Goal: Communication & Community: Answer question/provide support

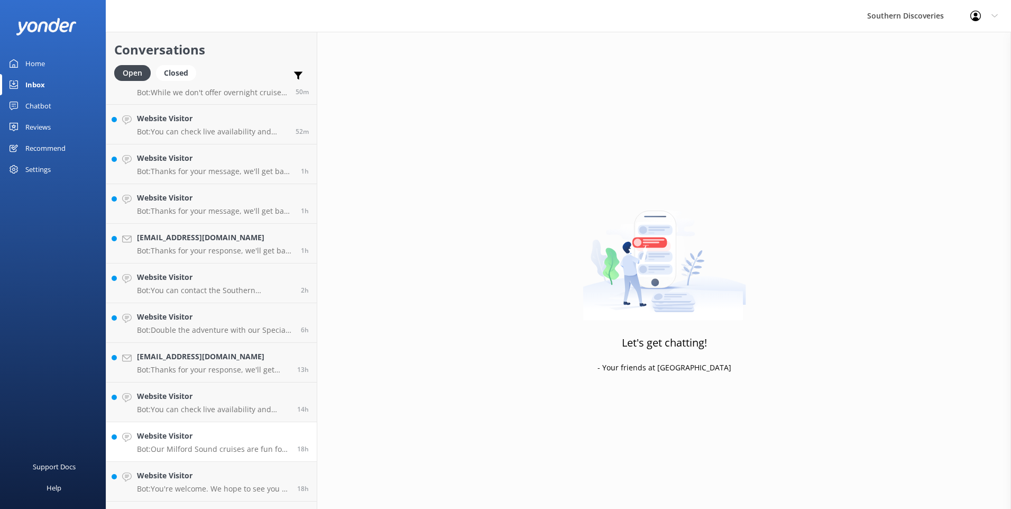
scroll to position [54, 0]
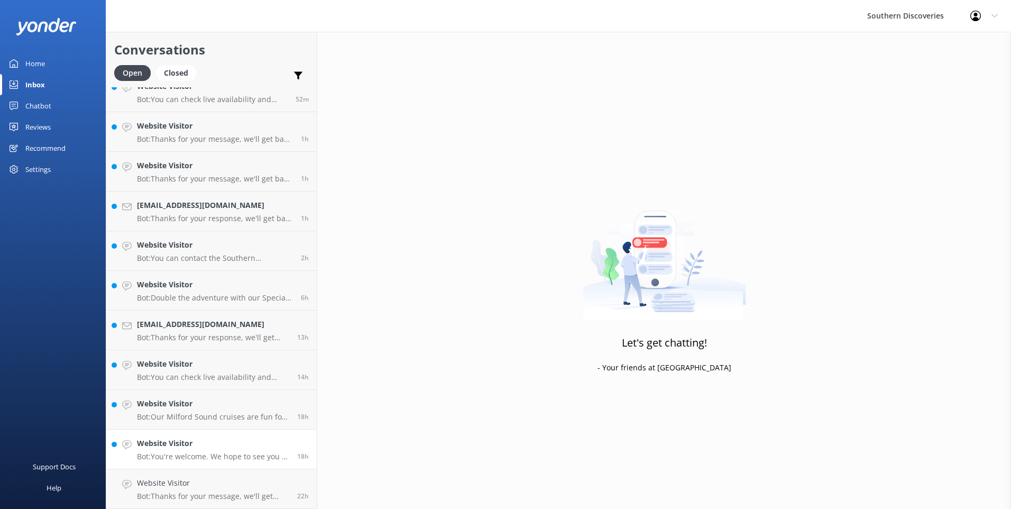
click at [195, 444] on h4 "Website Visitor" at bounding box center [213, 443] width 152 height 12
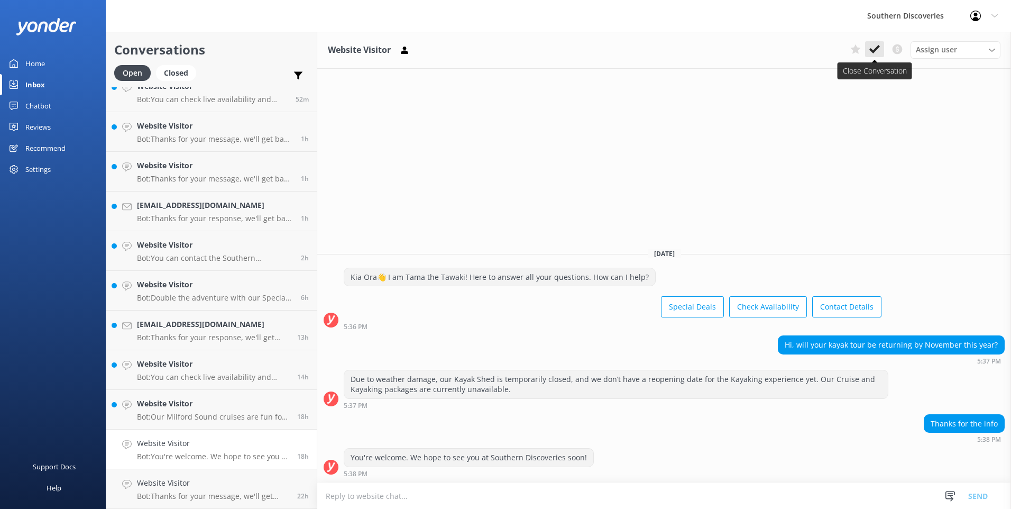
click at [870, 50] on use at bounding box center [874, 49] width 11 height 8
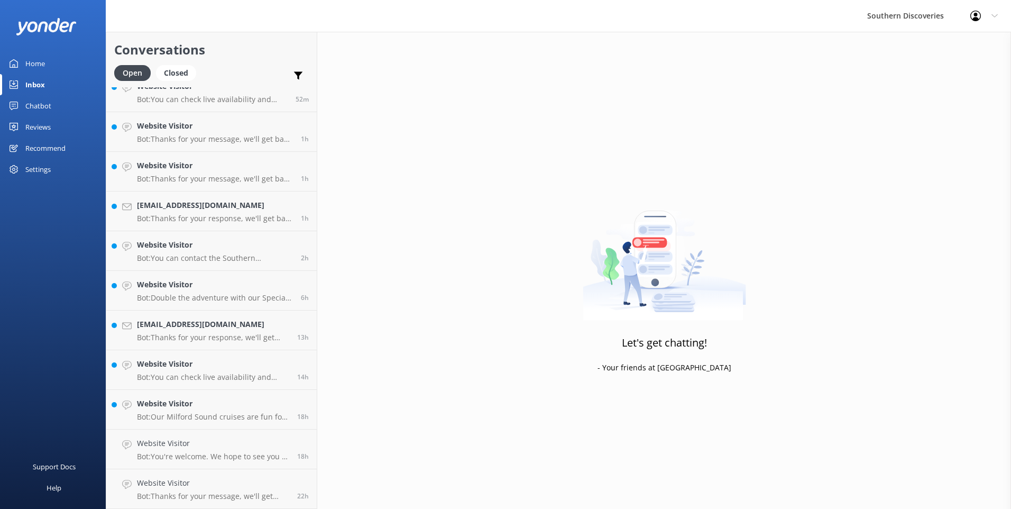
scroll to position [15, 0]
click at [154, 446] on h4 "Website Visitor" at bounding box center [213, 443] width 152 height 12
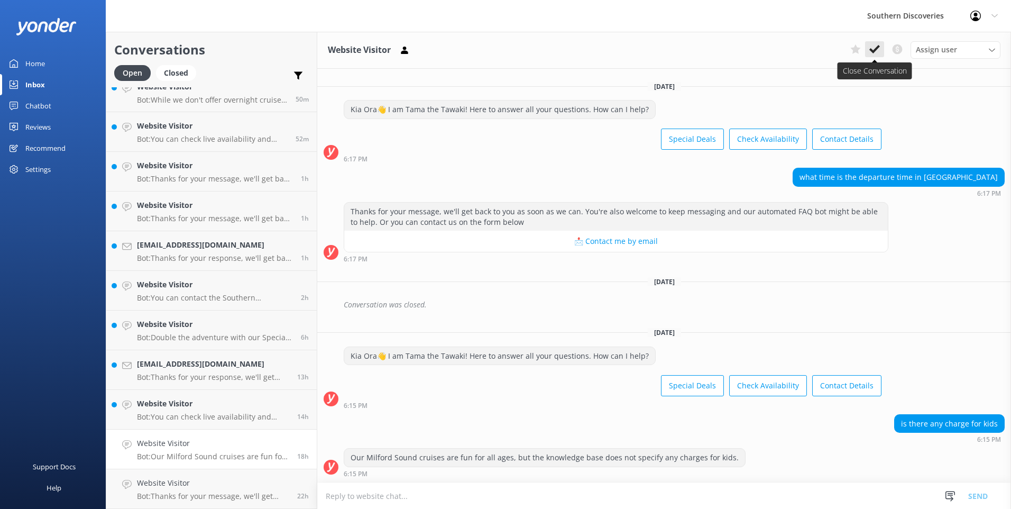
click at [875, 51] on icon at bounding box center [874, 49] width 11 height 11
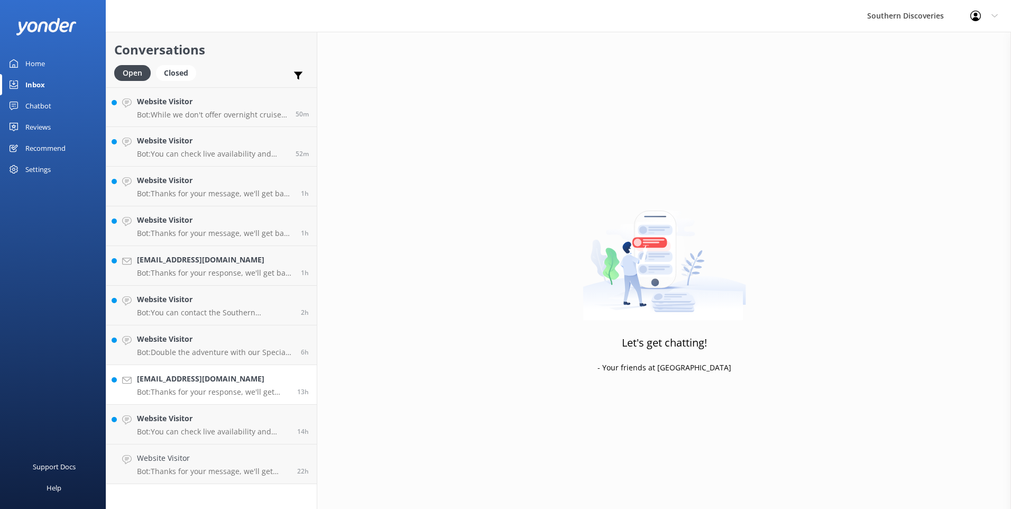
drag, startPoint x: 186, startPoint y: 391, endPoint x: 199, endPoint y: 383, distance: 15.7
click at [187, 391] on p "Bot: Thanks for your response, we'll get back to you as soon as we can during o…" at bounding box center [213, 392] width 152 height 10
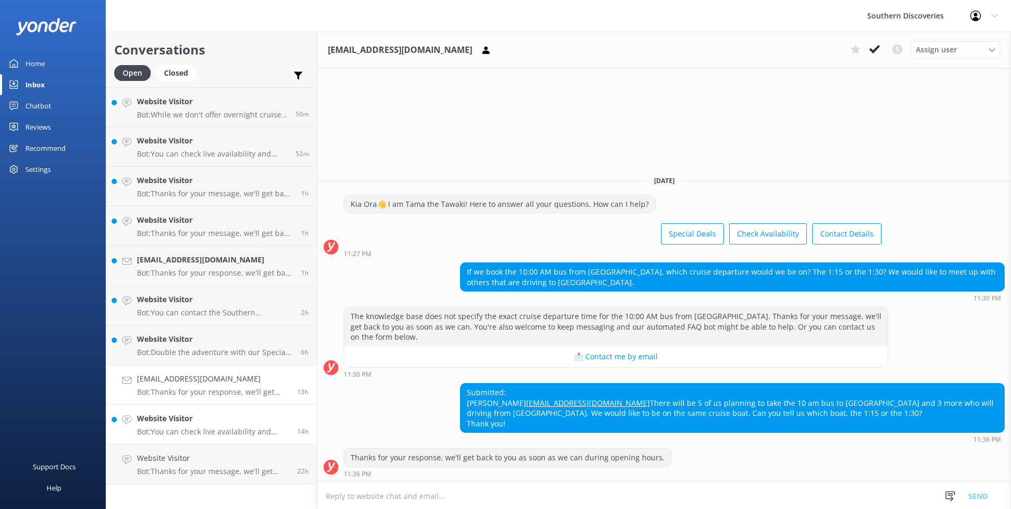
click at [198, 427] on p "Bot: You can check live availability and book your Milford Sound adventure on o…" at bounding box center [213, 432] width 152 height 10
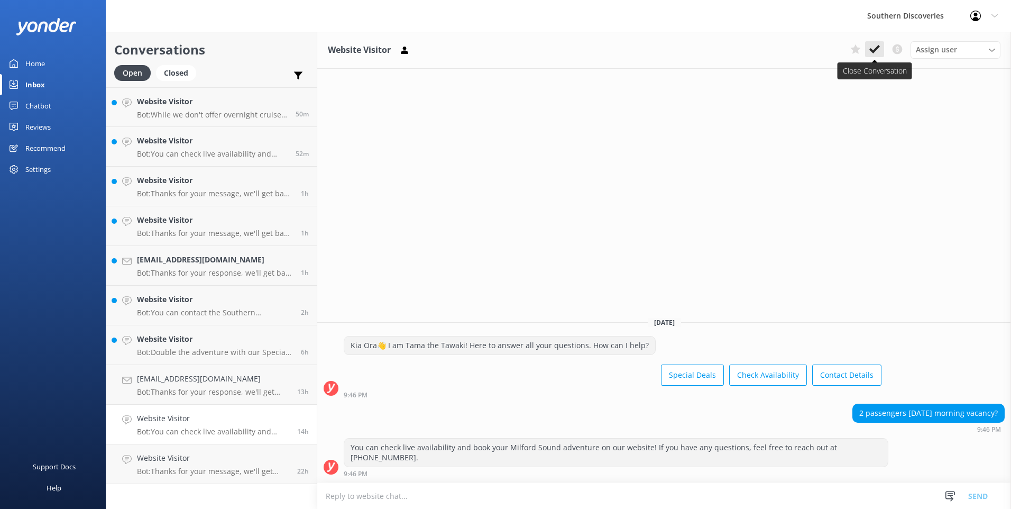
click at [872, 54] on icon at bounding box center [874, 49] width 11 height 11
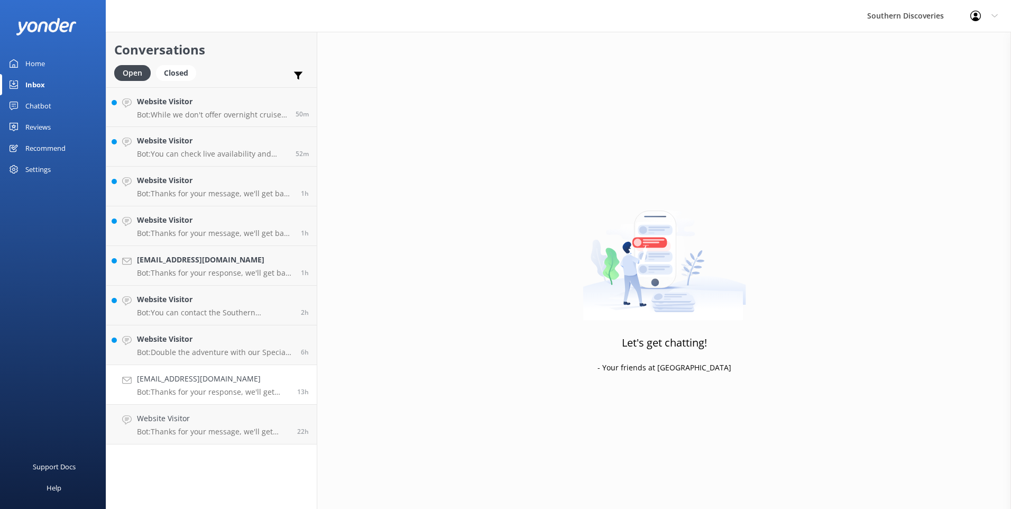
click at [250, 390] on p "Bot: Thanks for your response, we'll get back to you as soon as we can during o…" at bounding box center [213, 392] width 152 height 10
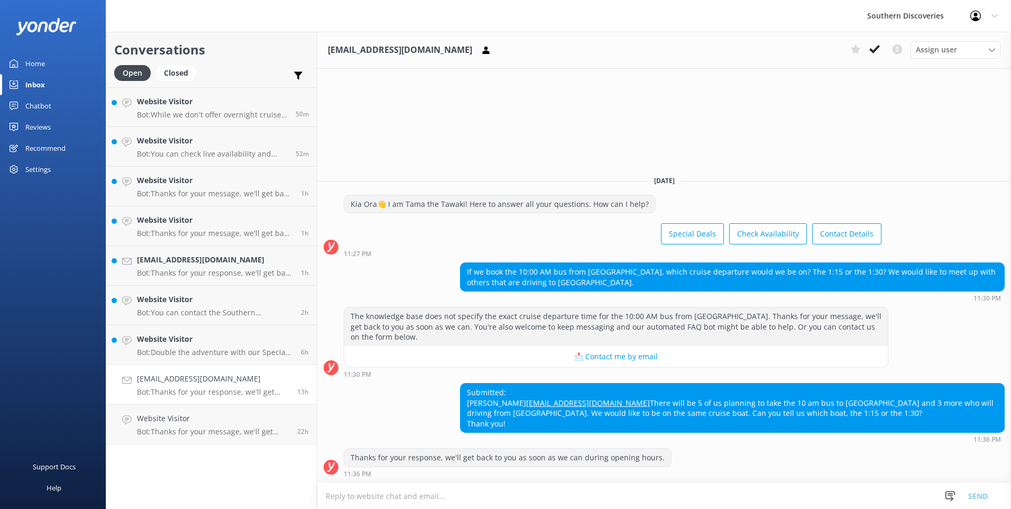
click at [448, 493] on textarea at bounding box center [664, 496] width 694 height 26
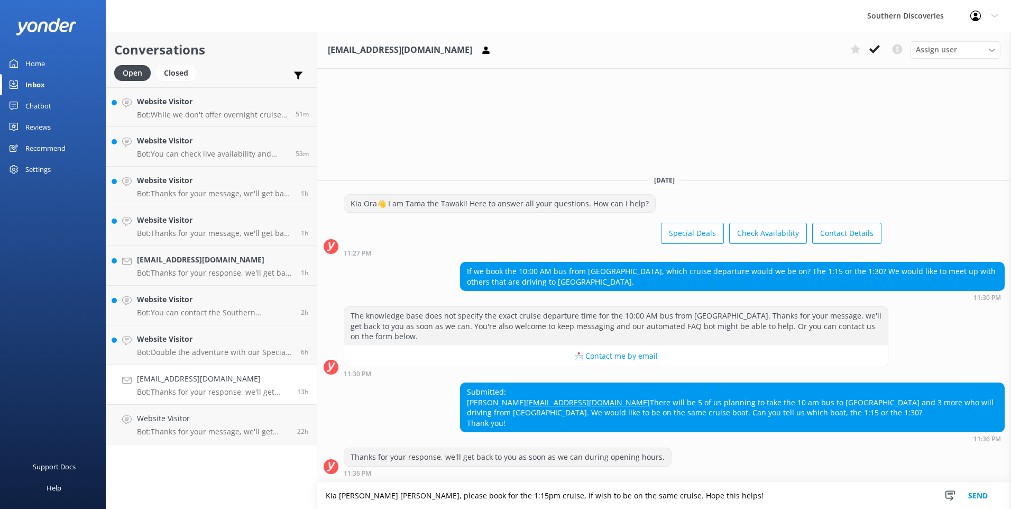
click at [706, 502] on textarea "Kia [PERSON_NAME] [PERSON_NAME], please book for the 1:15pm cruise, if wish to …" at bounding box center [664, 495] width 694 height 26
type textarea "Kia [PERSON_NAME] [PERSON_NAME], please book for the 1:15pm cruise, if wish to …"
click at [977, 495] on button "Send" at bounding box center [978, 495] width 40 height 26
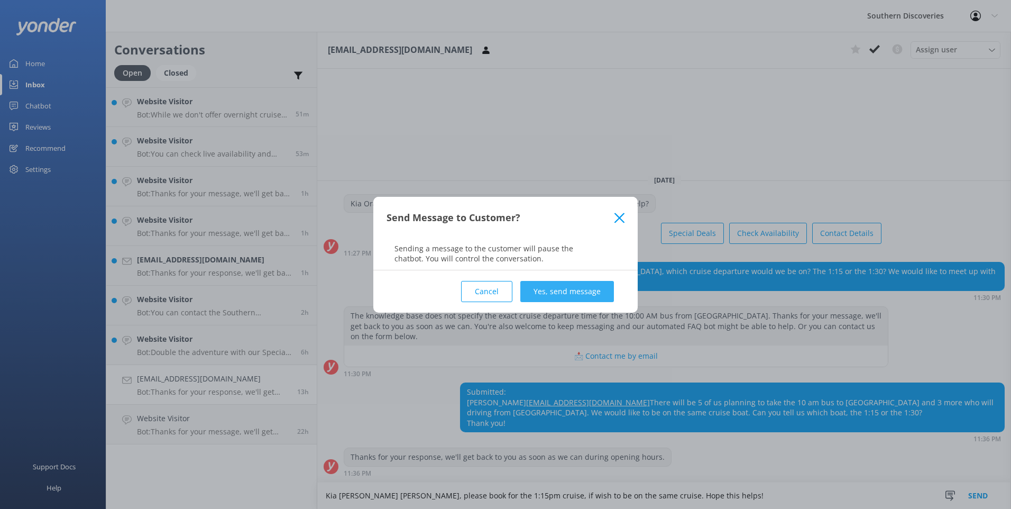
click at [580, 290] on button "Yes, send message" at bounding box center [567, 291] width 94 height 21
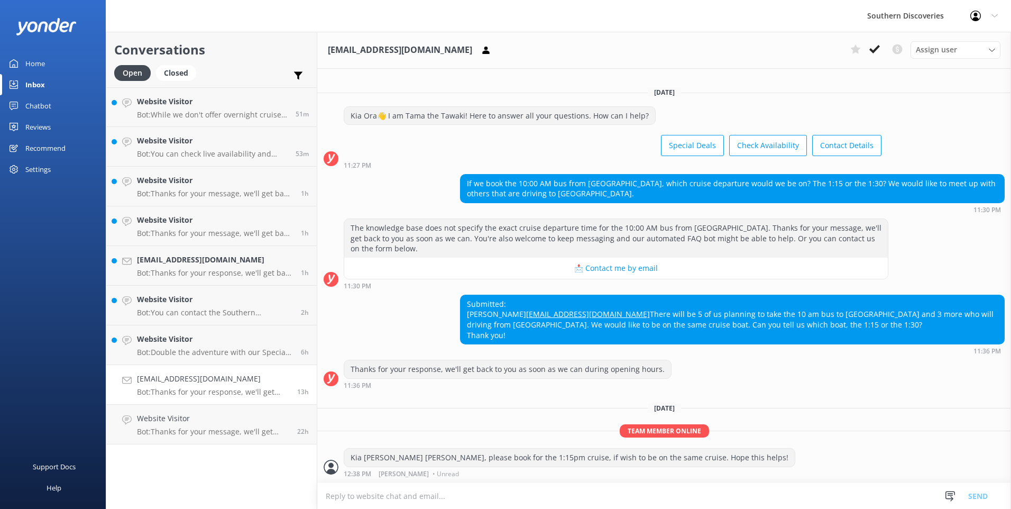
scroll to position [1, 0]
drag, startPoint x: 879, startPoint y: 50, endPoint x: 870, endPoint y: 56, distance: 10.7
click at [879, 50] on icon at bounding box center [874, 49] width 11 height 11
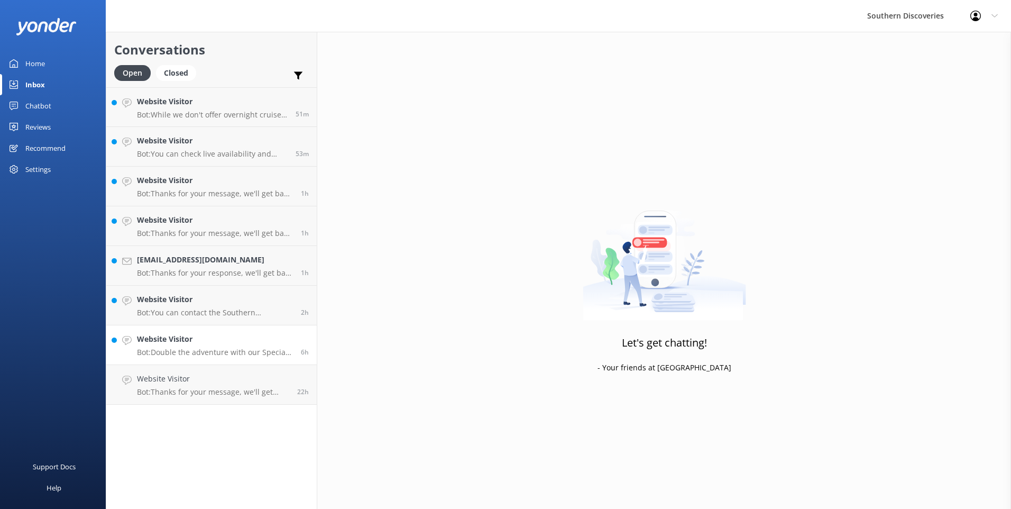
click at [185, 336] on h4 "Website Visitor" at bounding box center [215, 339] width 156 height 12
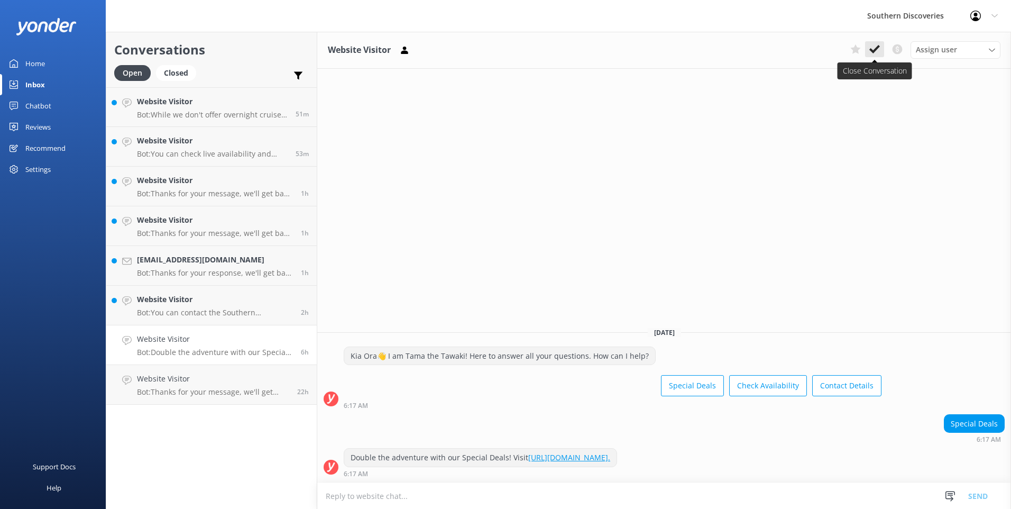
click at [875, 50] on use at bounding box center [874, 49] width 11 height 8
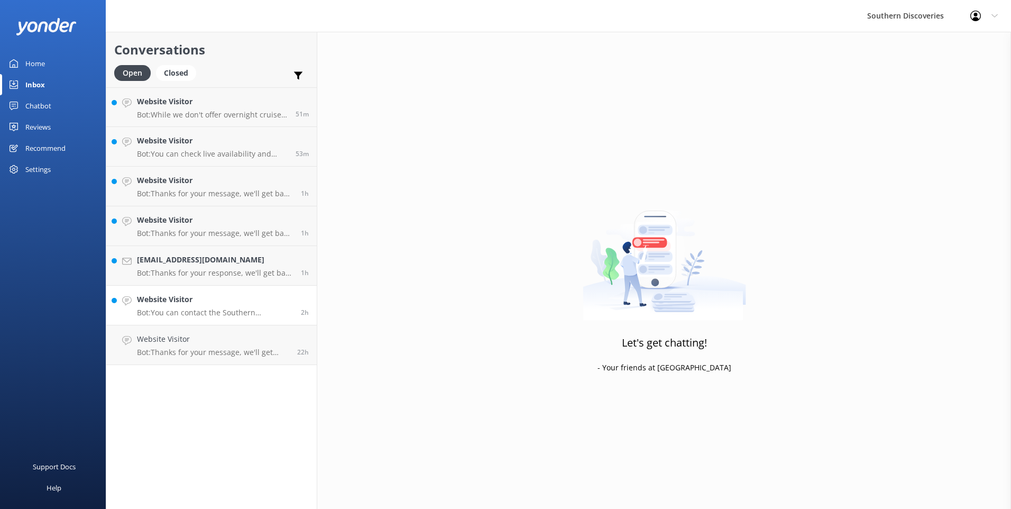
click at [167, 296] on h4 "Website Visitor" at bounding box center [215, 299] width 156 height 12
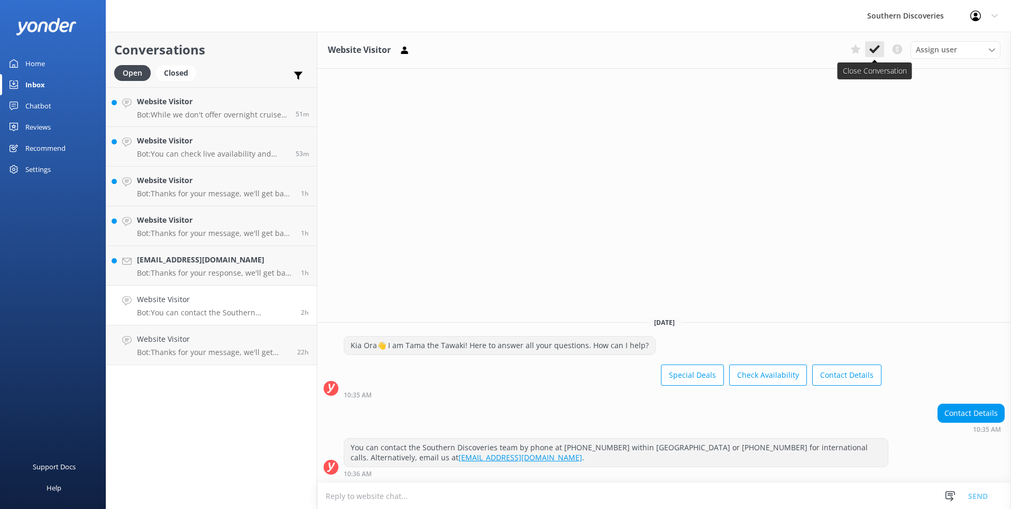
click at [878, 49] on icon at bounding box center [874, 49] width 11 height 11
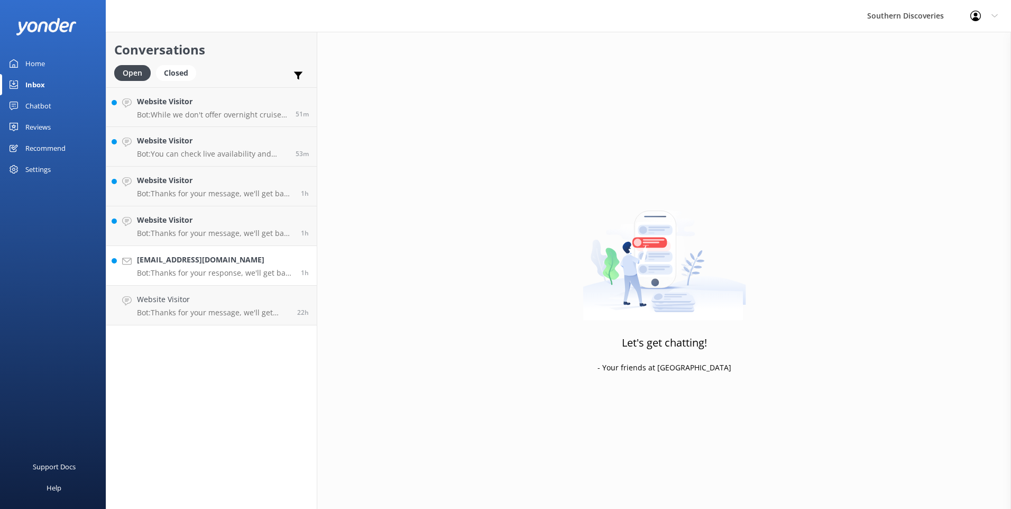
click at [209, 265] on h4 "[EMAIL_ADDRESS][DOMAIN_NAME]" at bounding box center [215, 260] width 156 height 12
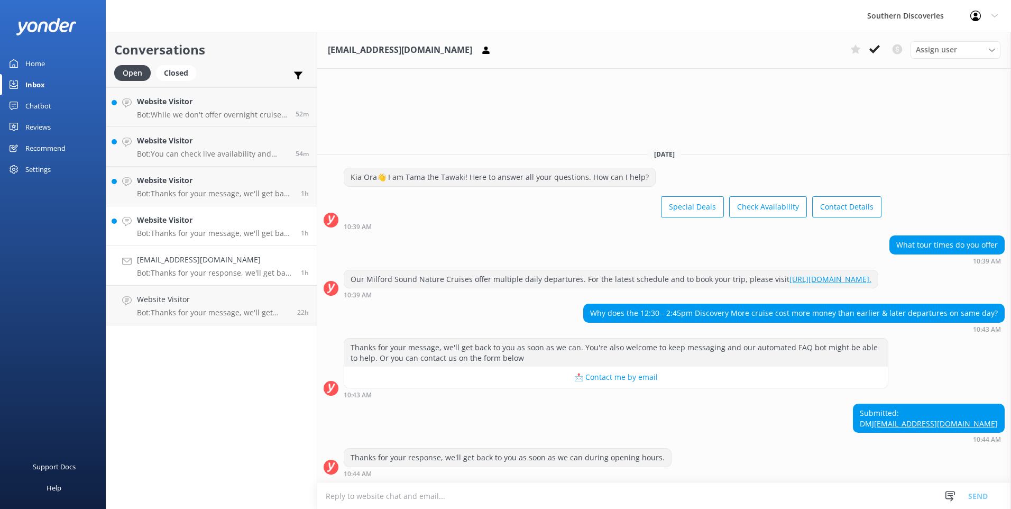
click at [223, 229] on p "Bot: Thanks for your message, we'll get back to you as soon as we can. You're a…" at bounding box center [215, 233] width 156 height 10
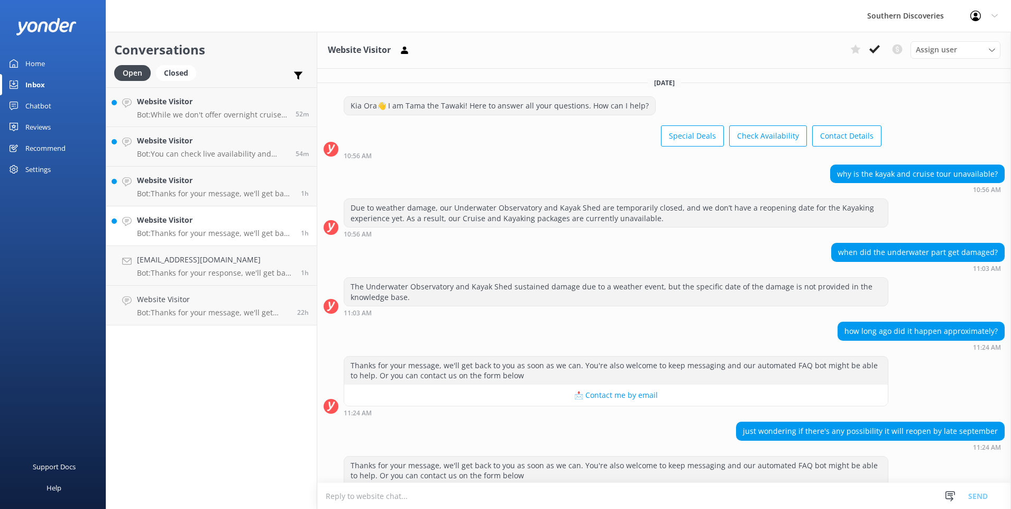
scroll to position [39, 0]
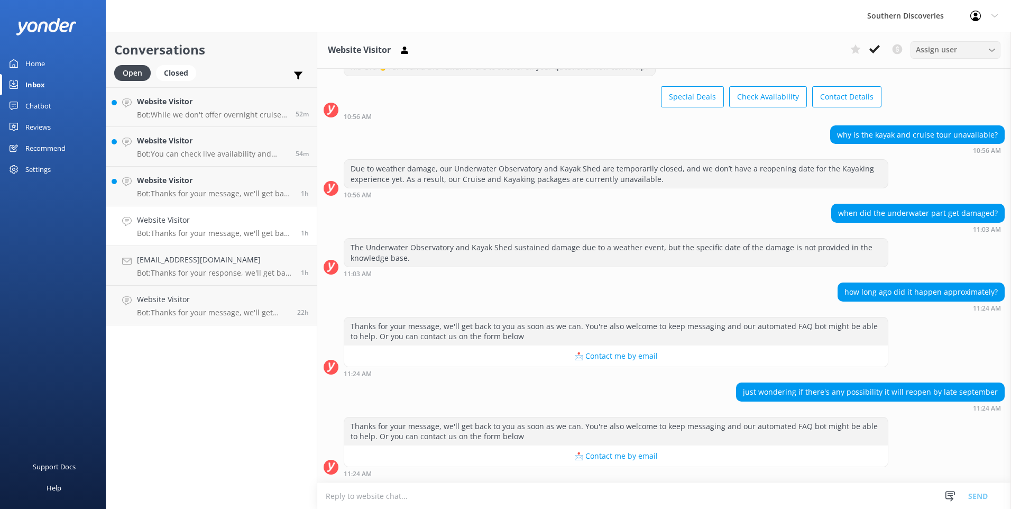
click at [953, 51] on span "Assign user" at bounding box center [936, 50] width 41 height 12
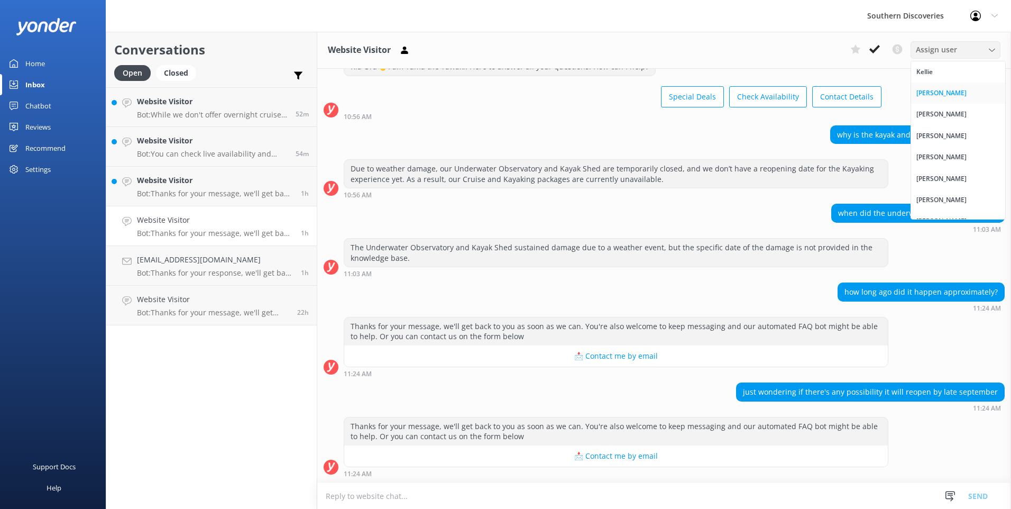
click at [936, 93] on div "[PERSON_NAME]" at bounding box center [941, 93] width 50 height 11
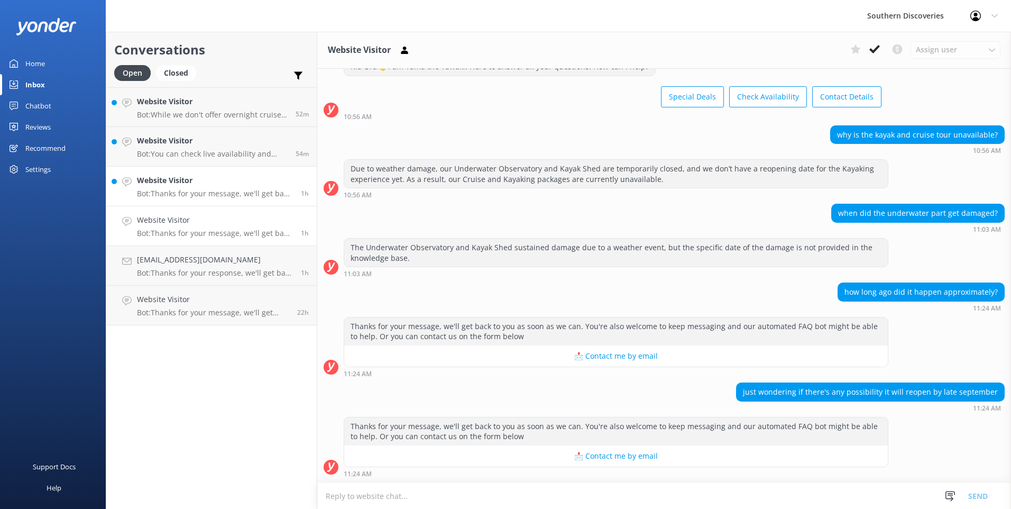
click at [170, 190] on p "Bot: Thanks for your message, we'll get back to you as soon as we can. You're a…" at bounding box center [215, 194] width 156 height 10
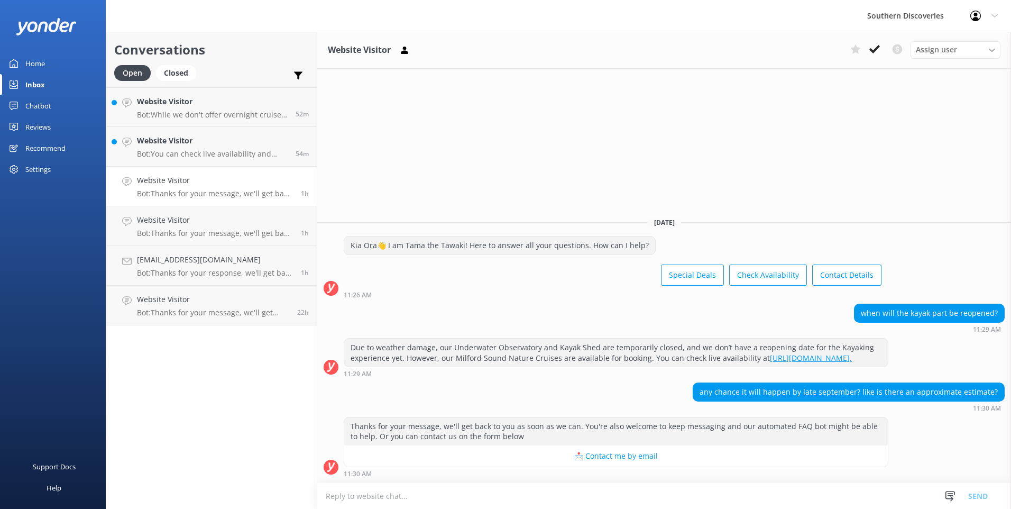
drag, startPoint x: 878, startPoint y: 56, endPoint x: 840, endPoint y: 64, distance: 38.9
click at [878, 56] on button at bounding box center [874, 49] width 19 height 16
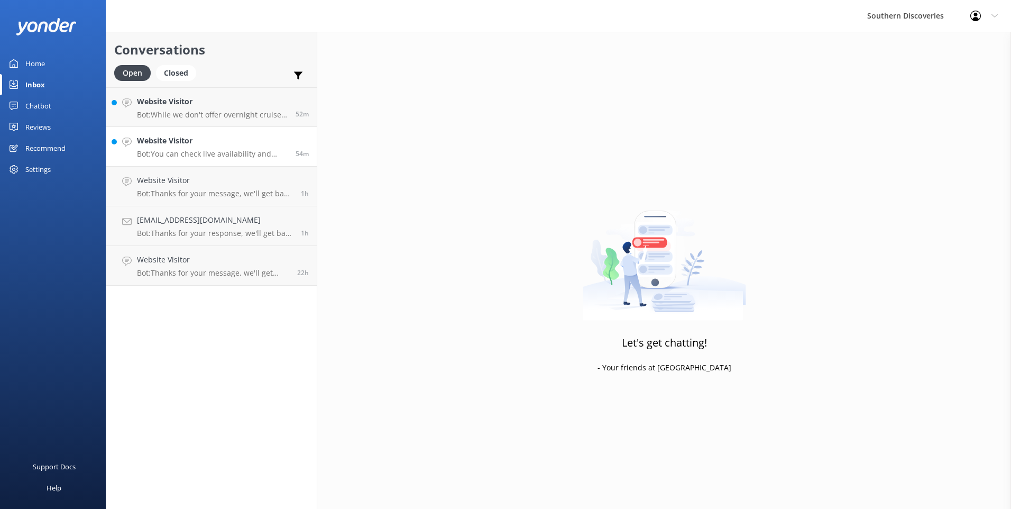
click at [185, 137] on h4 "Website Visitor" at bounding box center [212, 141] width 151 height 12
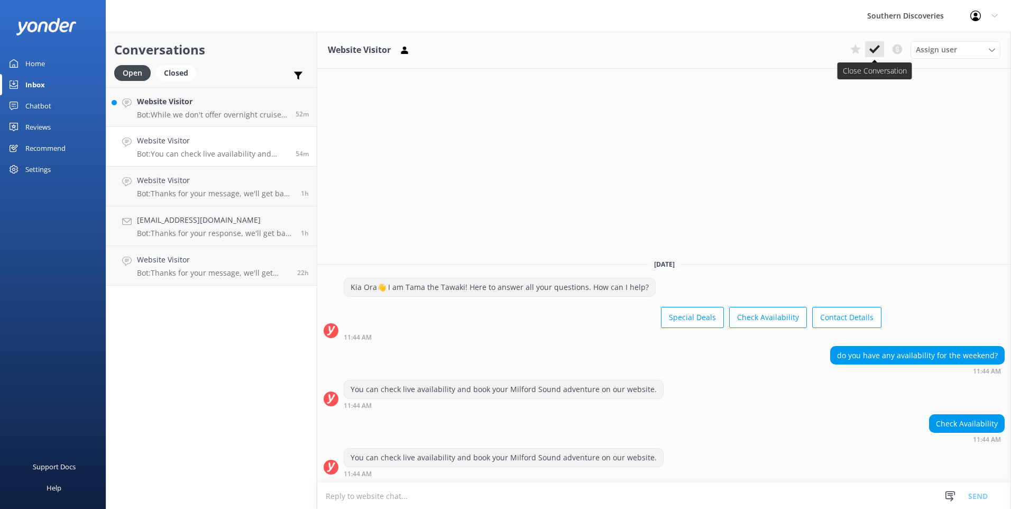
click at [874, 51] on use at bounding box center [874, 49] width 11 height 8
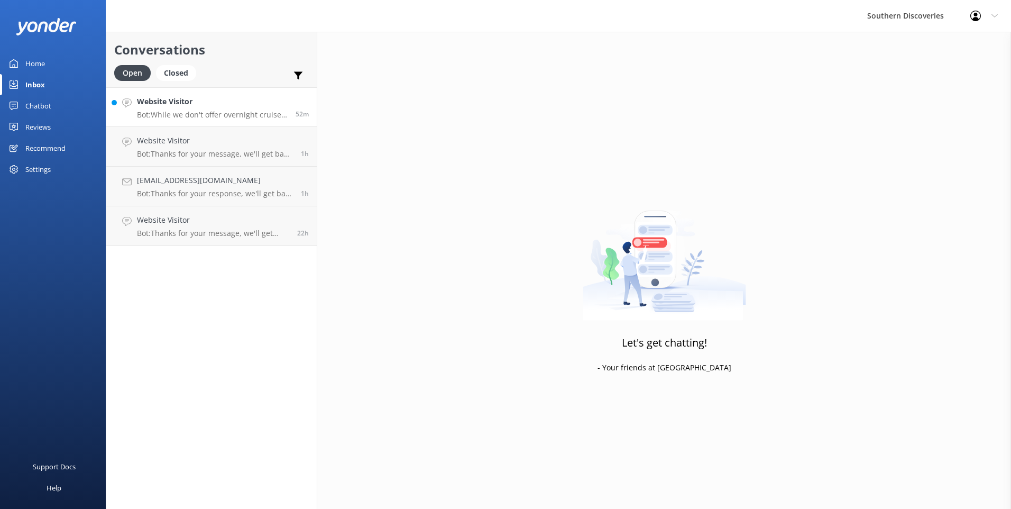
click at [172, 110] on p "Bot: While we don't offer overnight cruises, our day trips allow you to fully e…" at bounding box center [212, 115] width 151 height 10
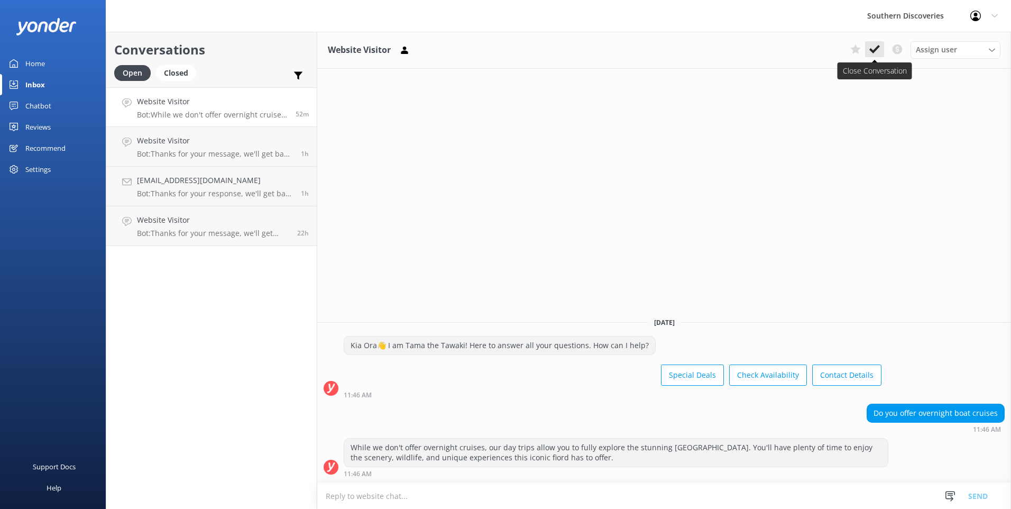
click at [873, 51] on use at bounding box center [874, 49] width 11 height 8
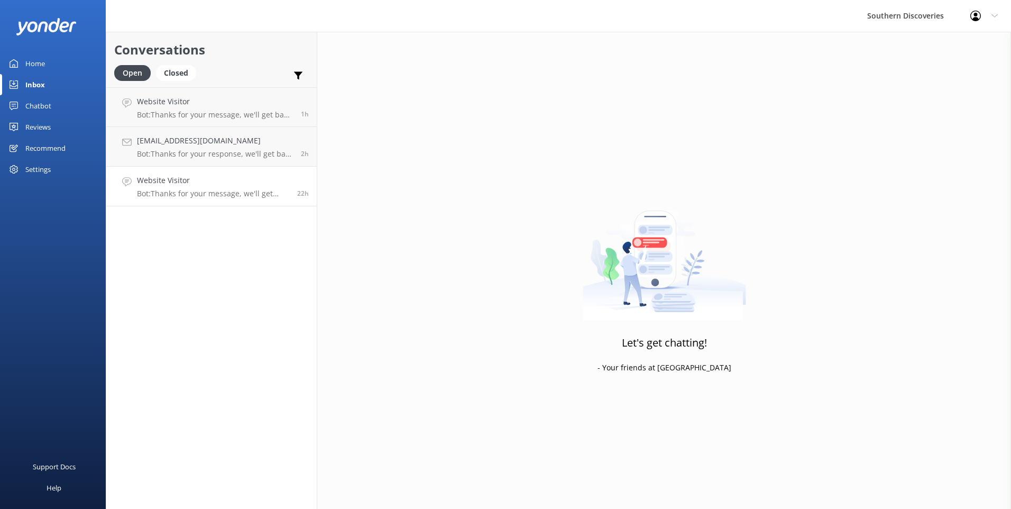
click at [238, 184] on h4 "Website Visitor" at bounding box center [213, 180] width 152 height 12
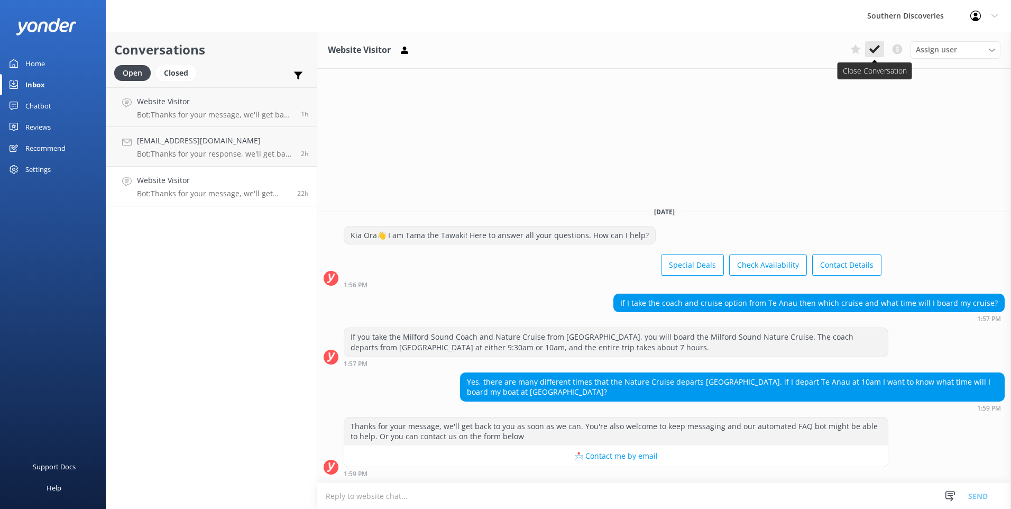
click at [876, 48] on icon at bounding box center [874, 49] width 11 height 11
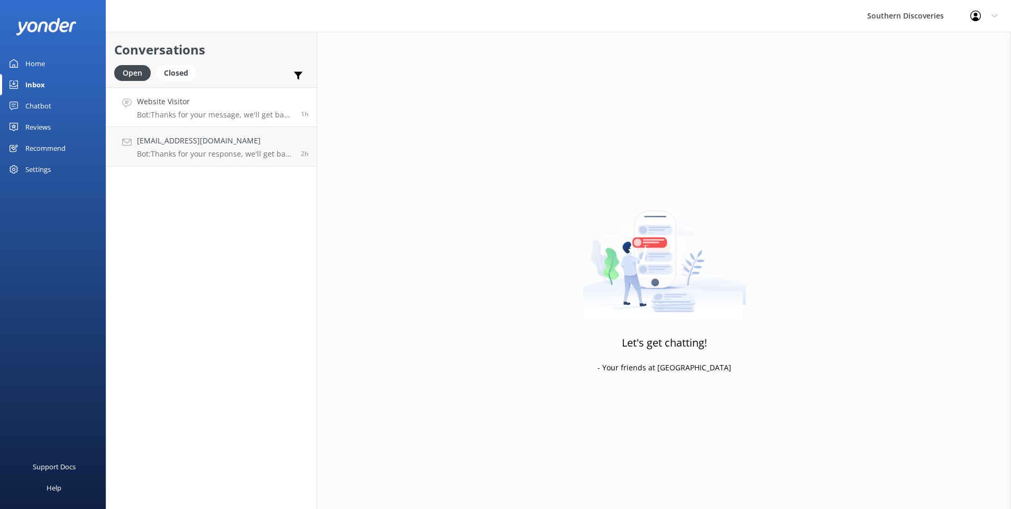
click at [217, 108] on div "Website Visitor Bot: Thanks for your message, we'll get back to you as soon as …" at bounding box center [215, 107] width 156 height 23
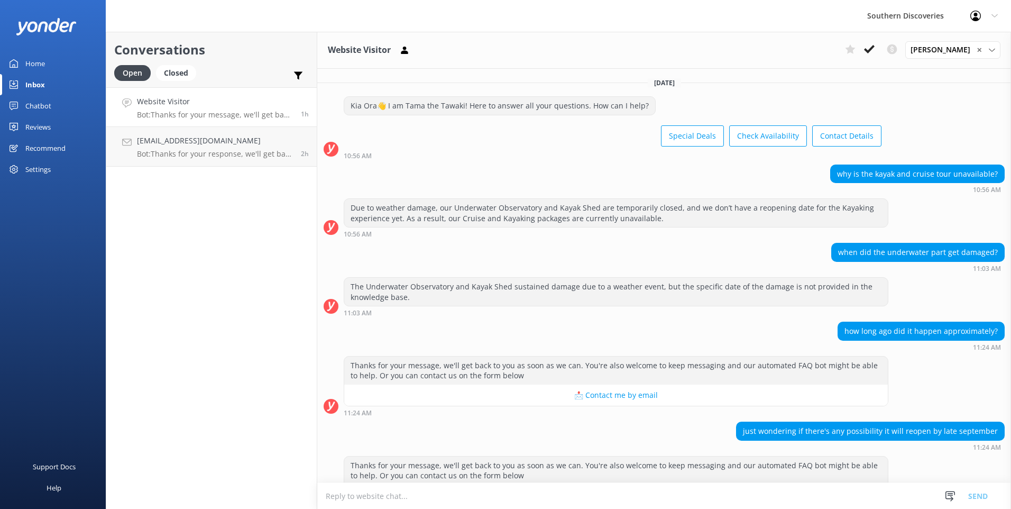
scroll to position [62, 0]
